Goal: Find specific page/section: Find specific page/section

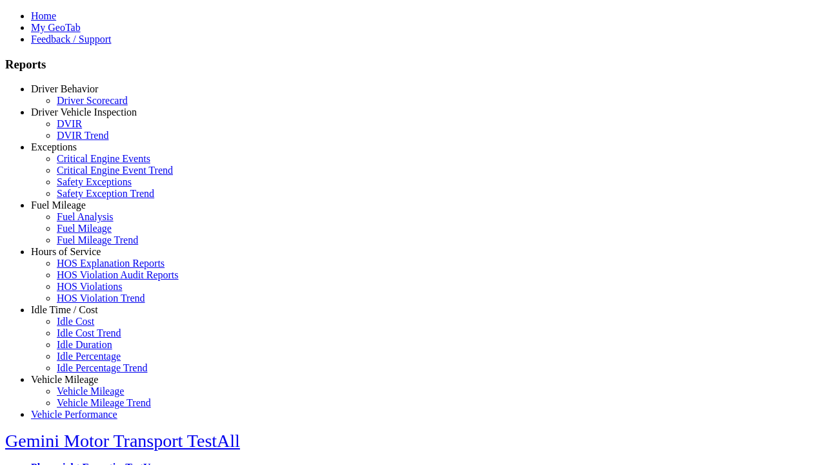
click at [74, 315] on link "Idle Time / Cost" at bounding box center [64, 309] width 67 height 11
click at [84, 341] on link "Idle Duration" at bounding box center [84, 344] width 55 height 11
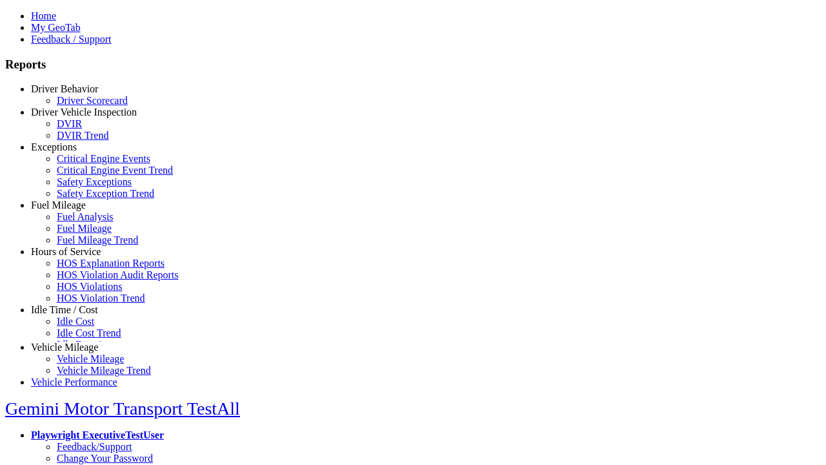
select select "**********"
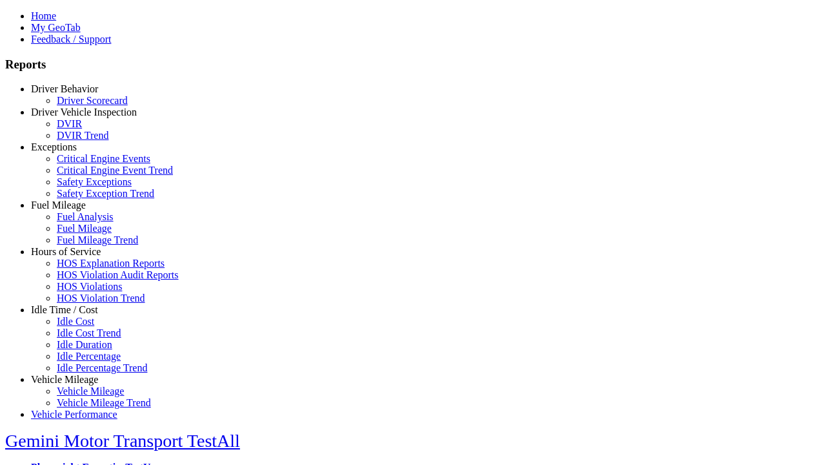
type input "**********"
